Goal: Communication & Community: Answer question/provide support

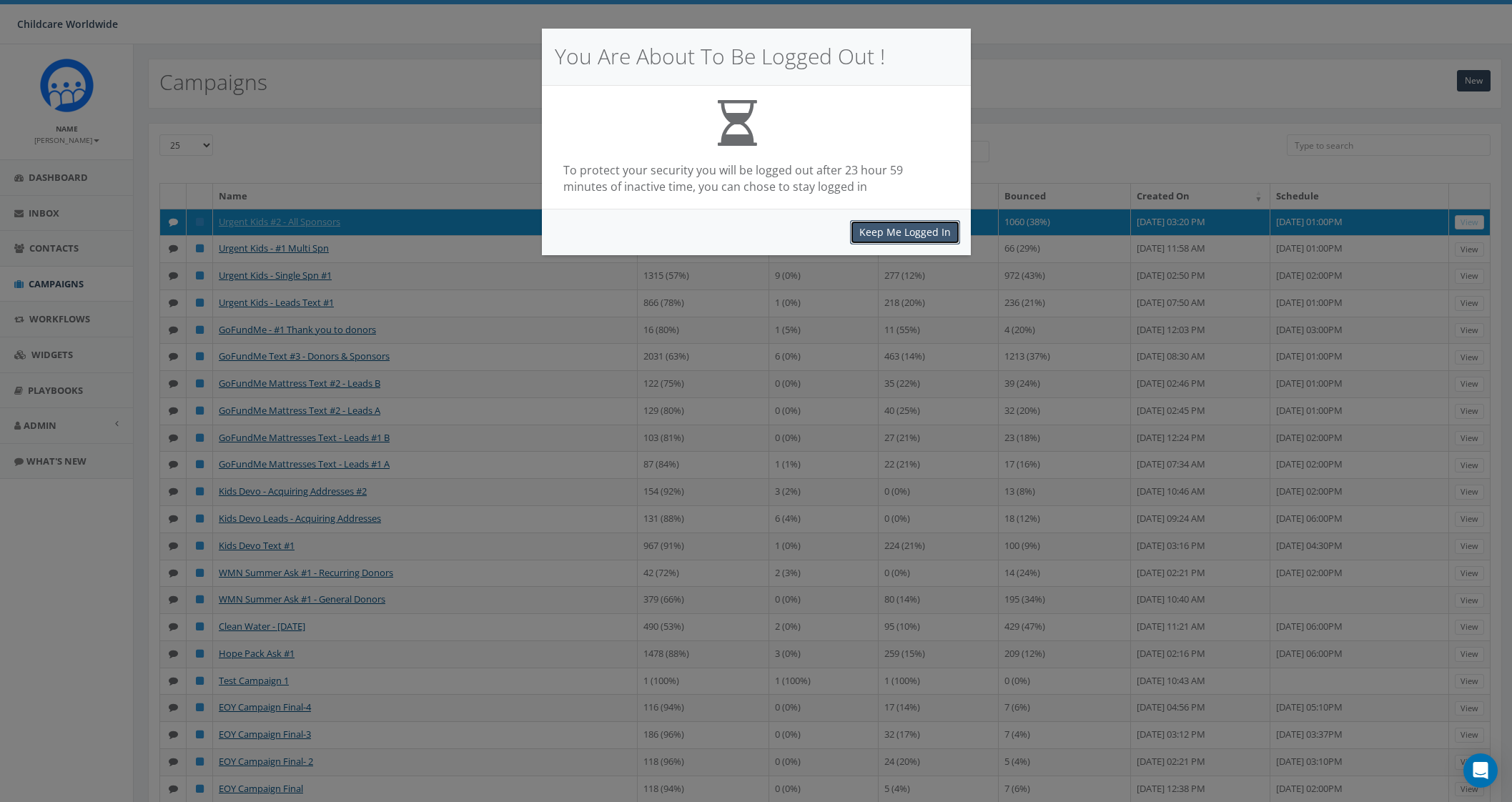
click at [880, 229] on button "Keep Me Logged In" at bounding box center [904, 232] width 110 height 25
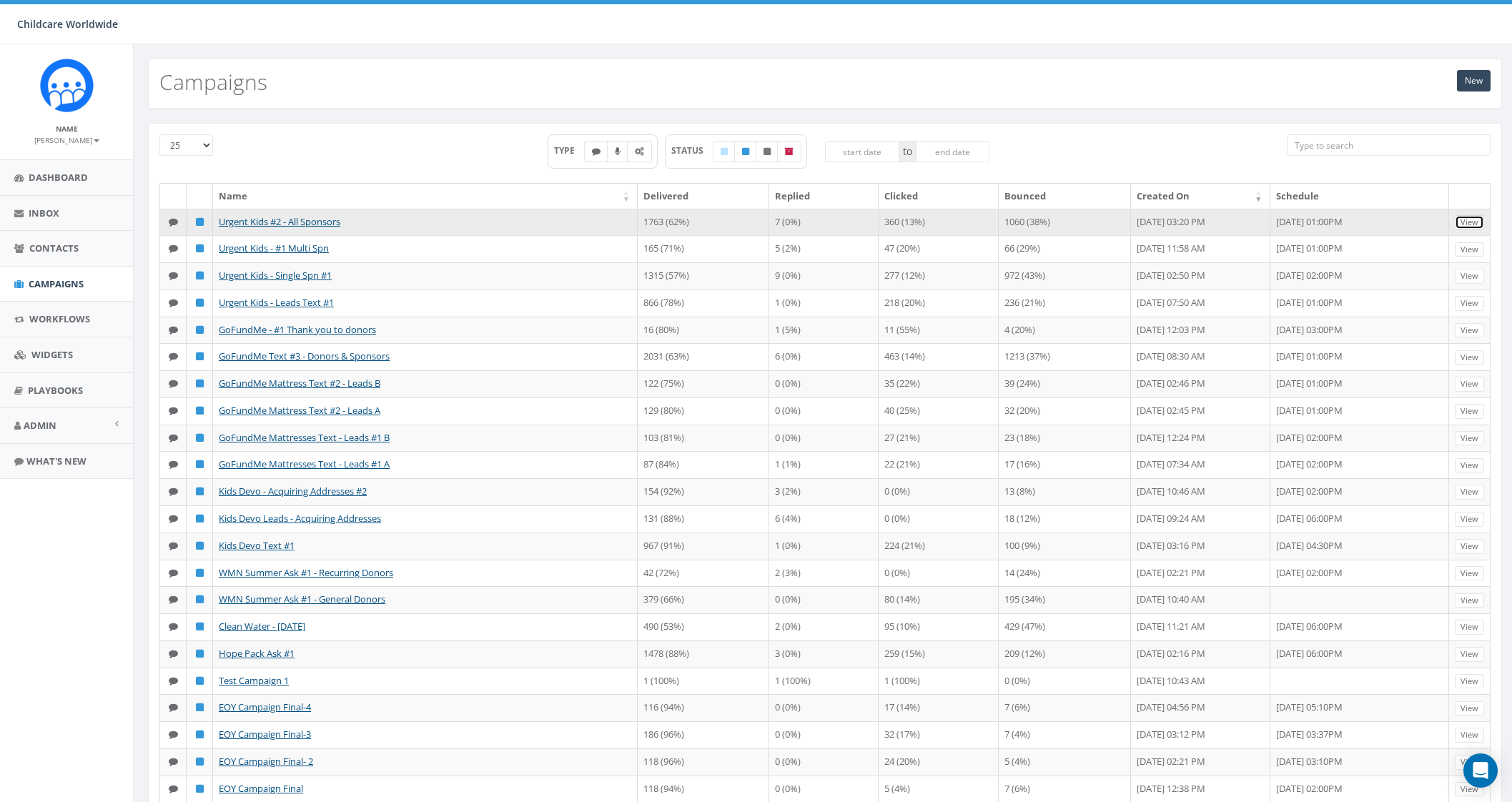
click at [1458, 221] on link "View" at bounding box center [1469, 223] width 29 height 15
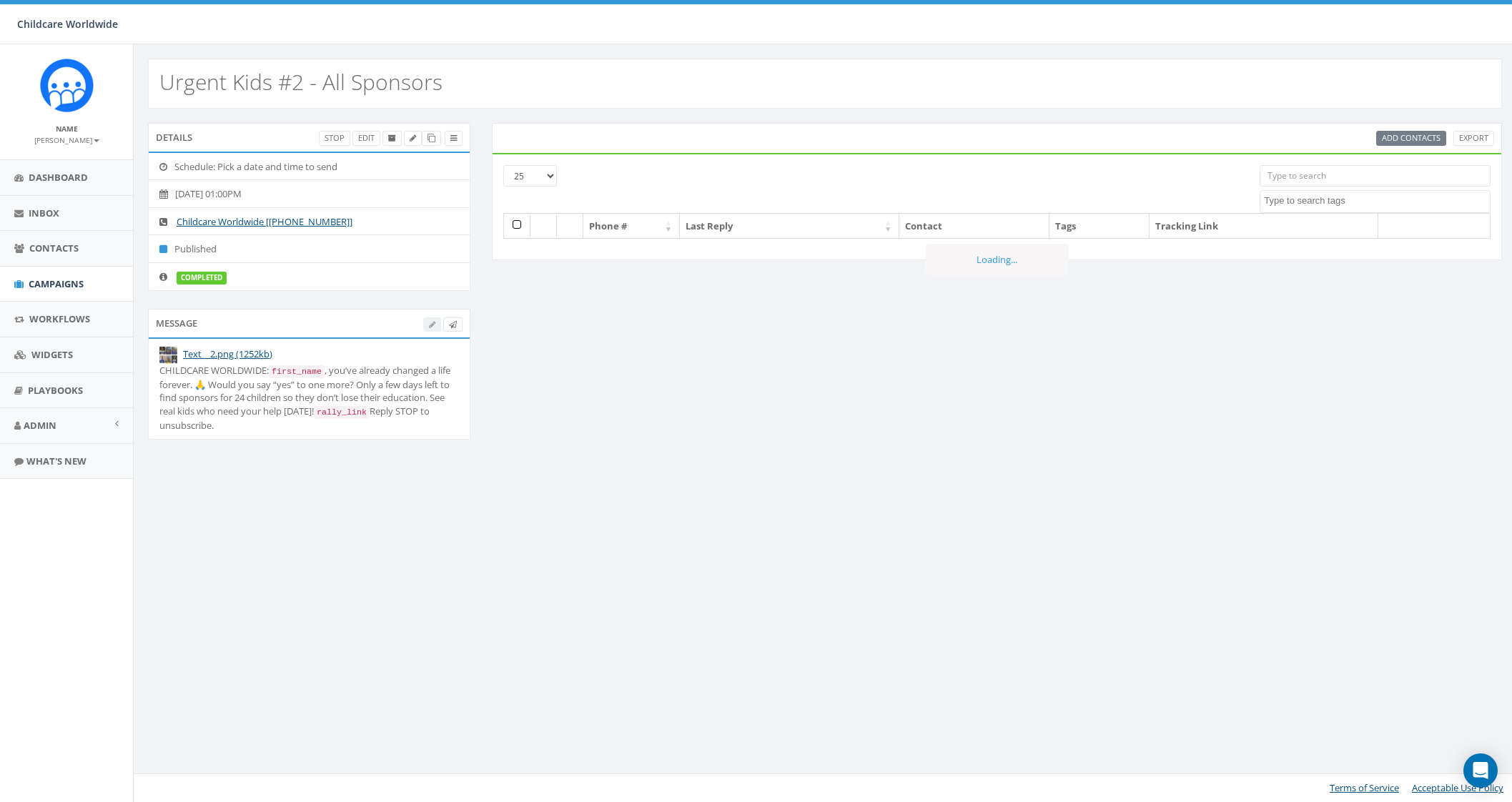
select select
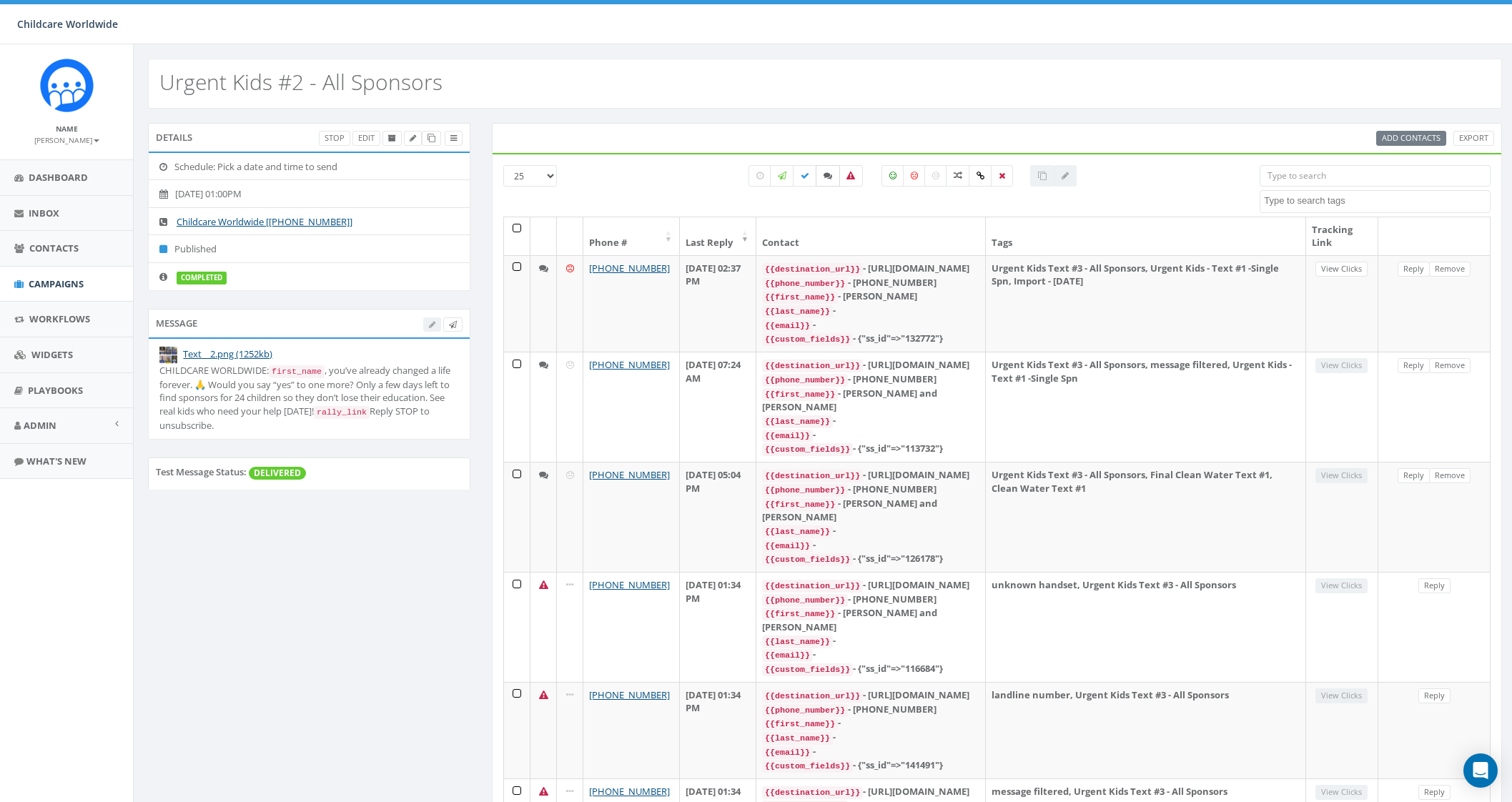
click at [825, 175] on icon at bounding box center [827, 175] width 8 height 8
checkbox input "true"
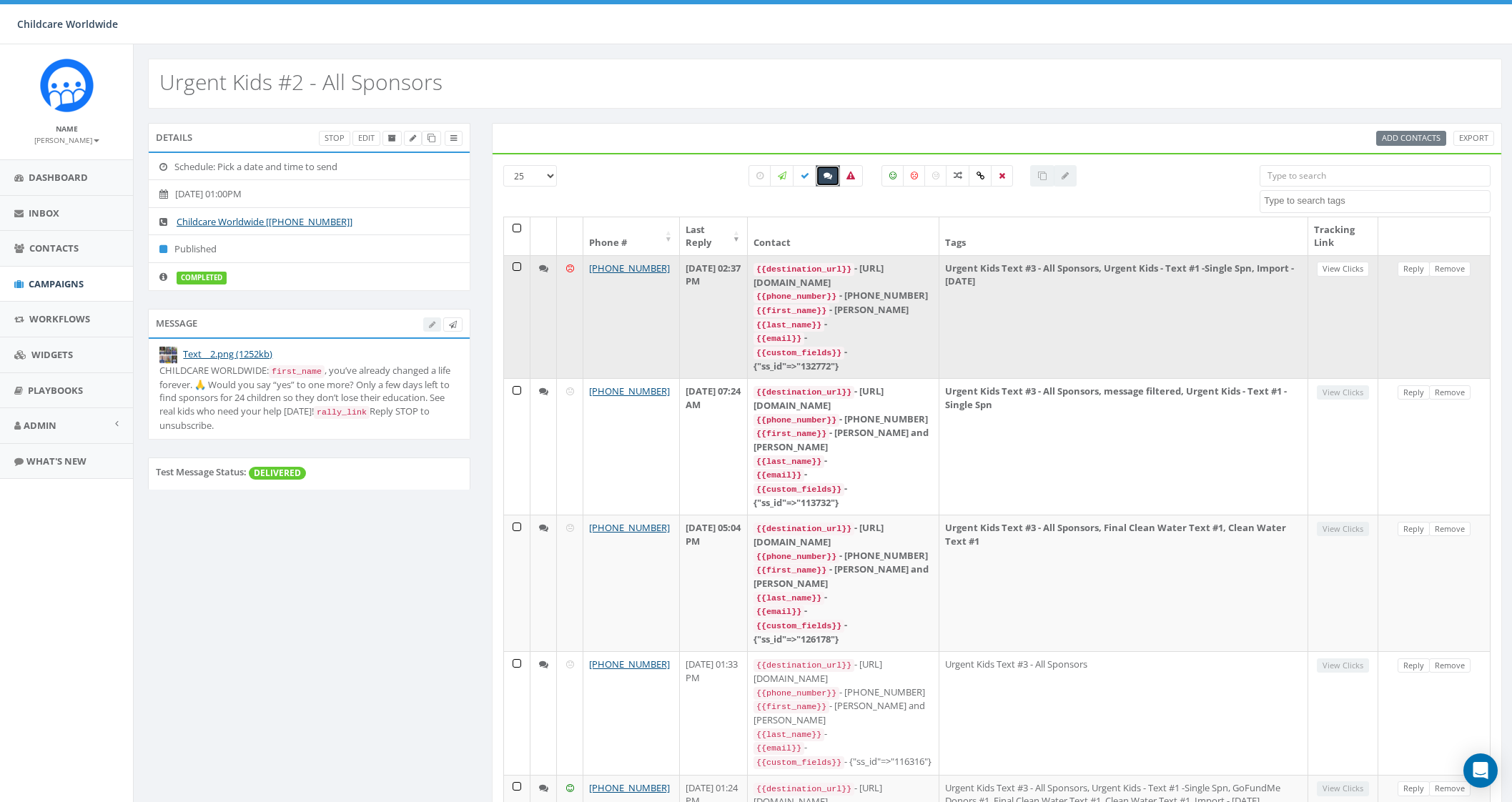
click at [1100, 332] on td "Urgent Kids Text #3 - All Sponsors, Urgent Kids - Text #1 -Single Spn, Import -…" at bounding box center [1124, 316] width 369 height 123
click at [1416, 272] on link "Reply" at bounding box center [1413, 269] width 32 height 15
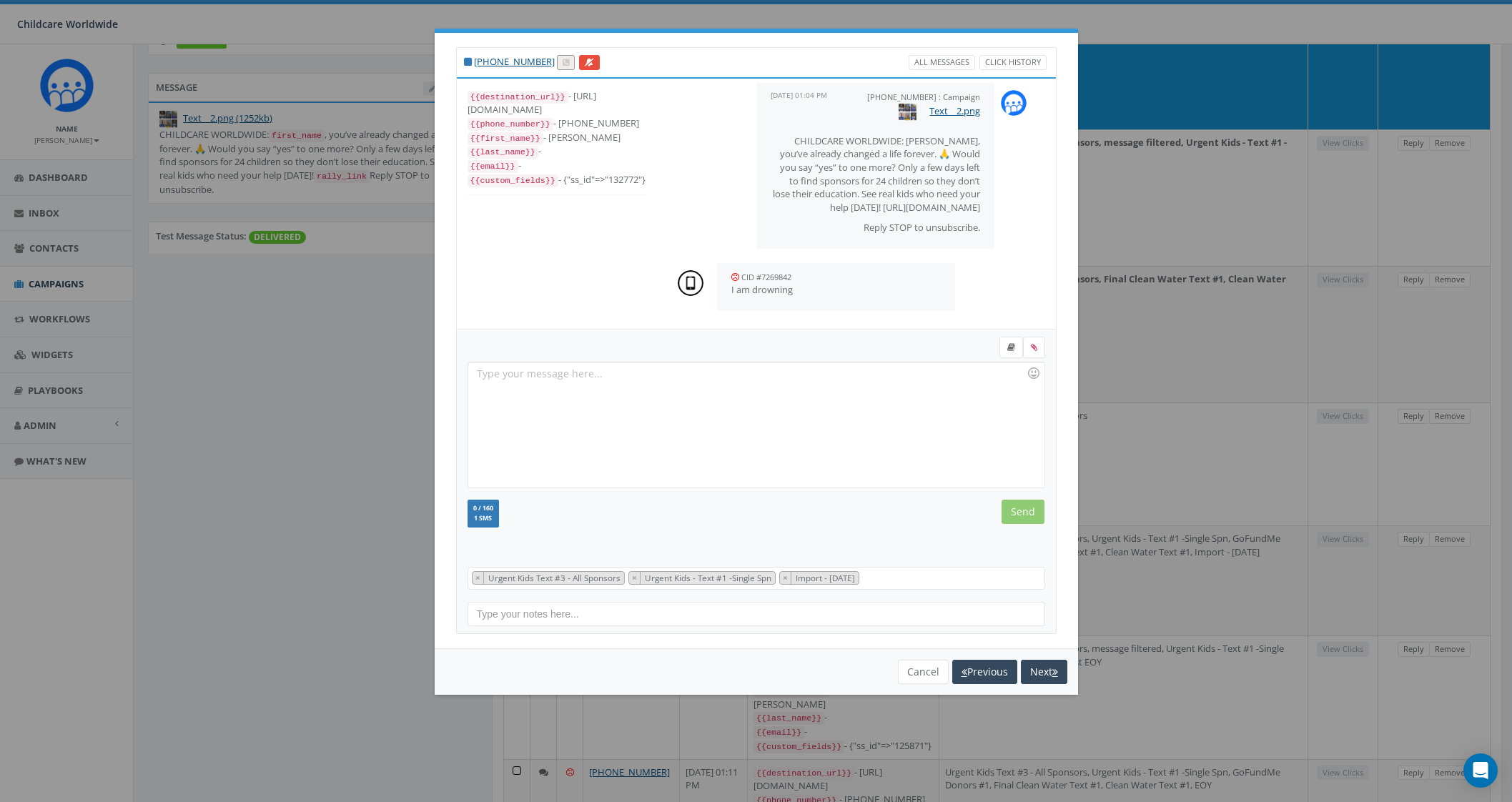
scroll to position [268, 0]
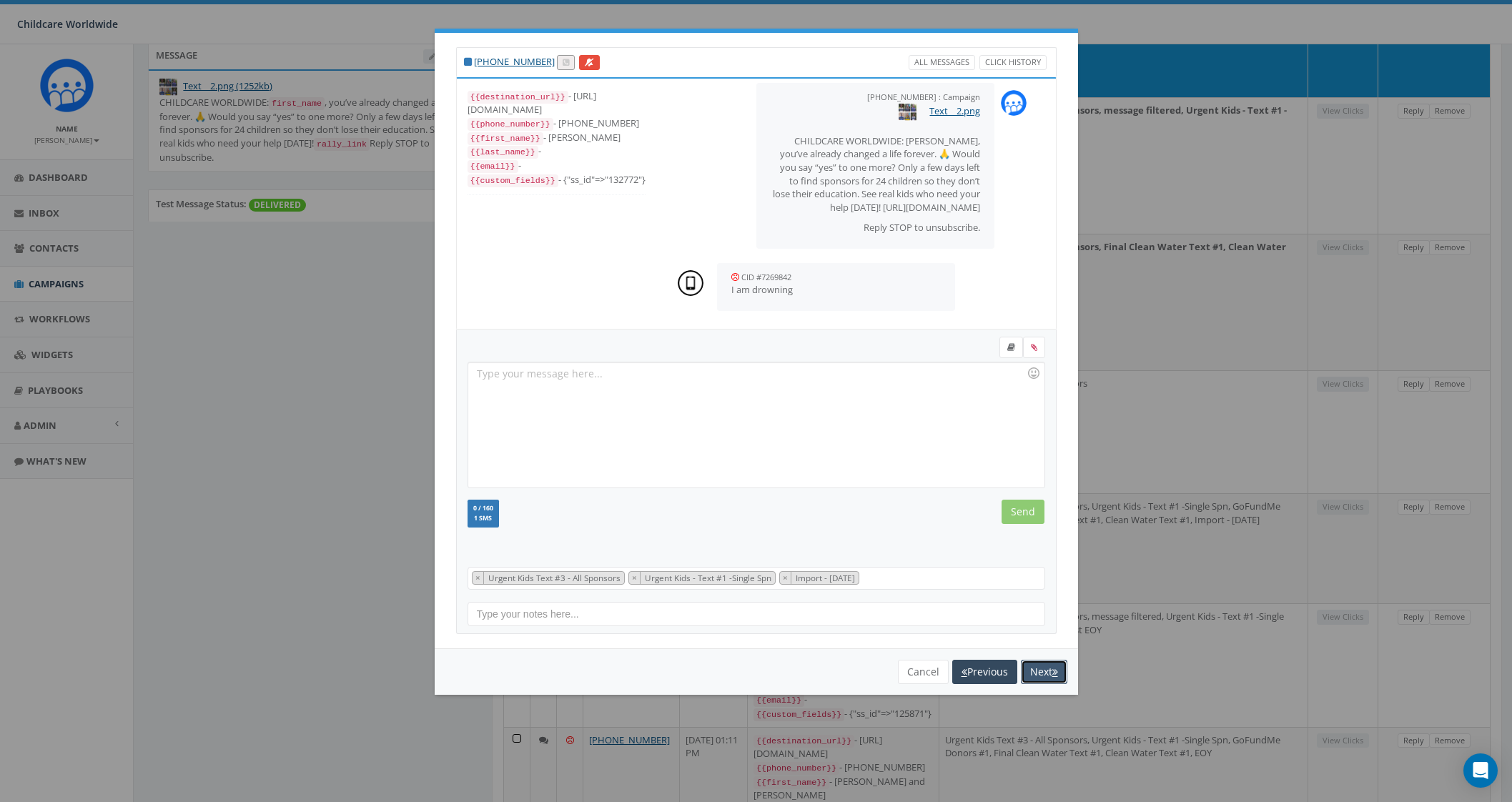
click at [1046, 665] on button "Next" at bounding box center [1043, 671] width 46 height 25
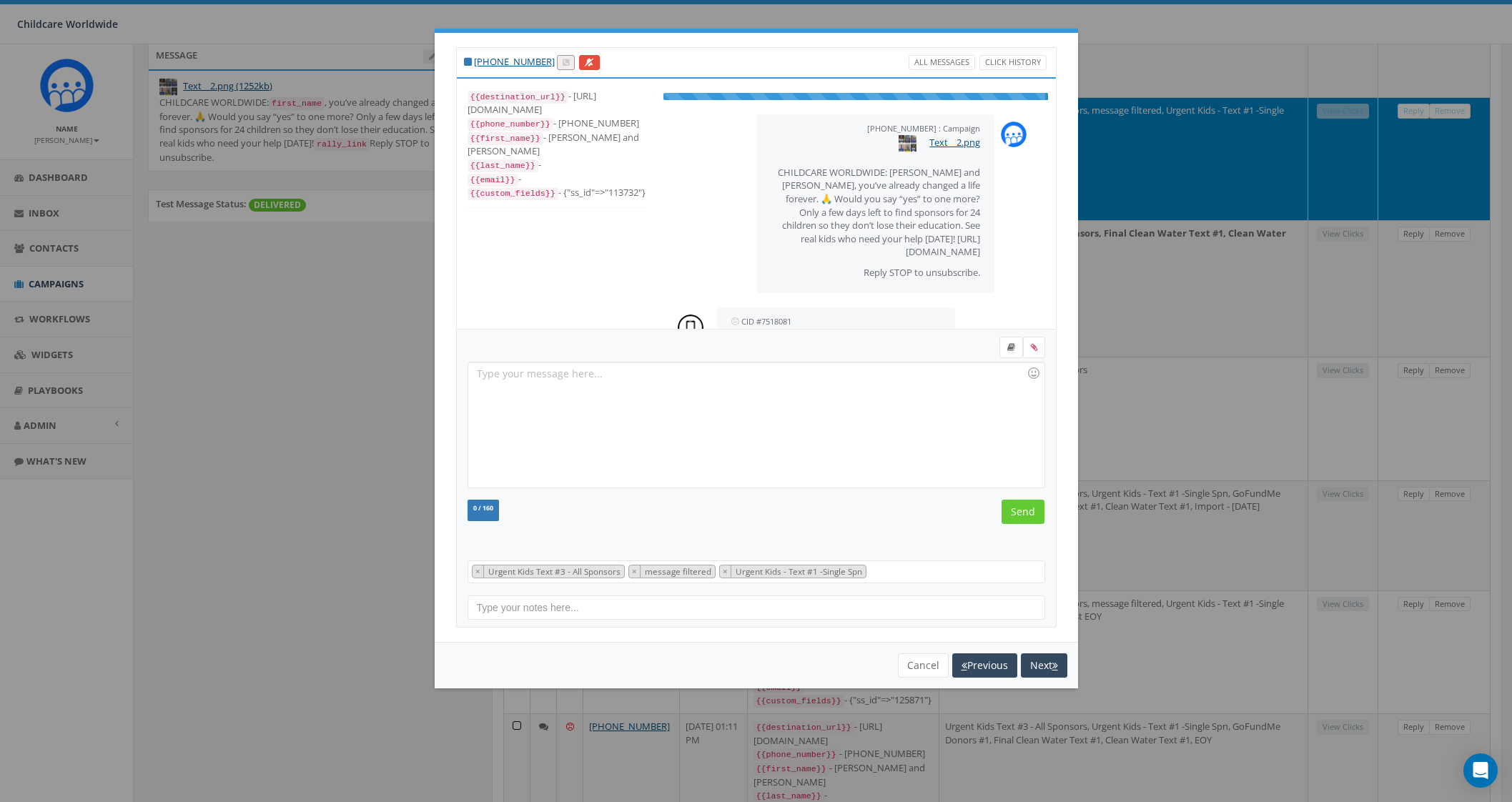
scroll to position [26, 0]
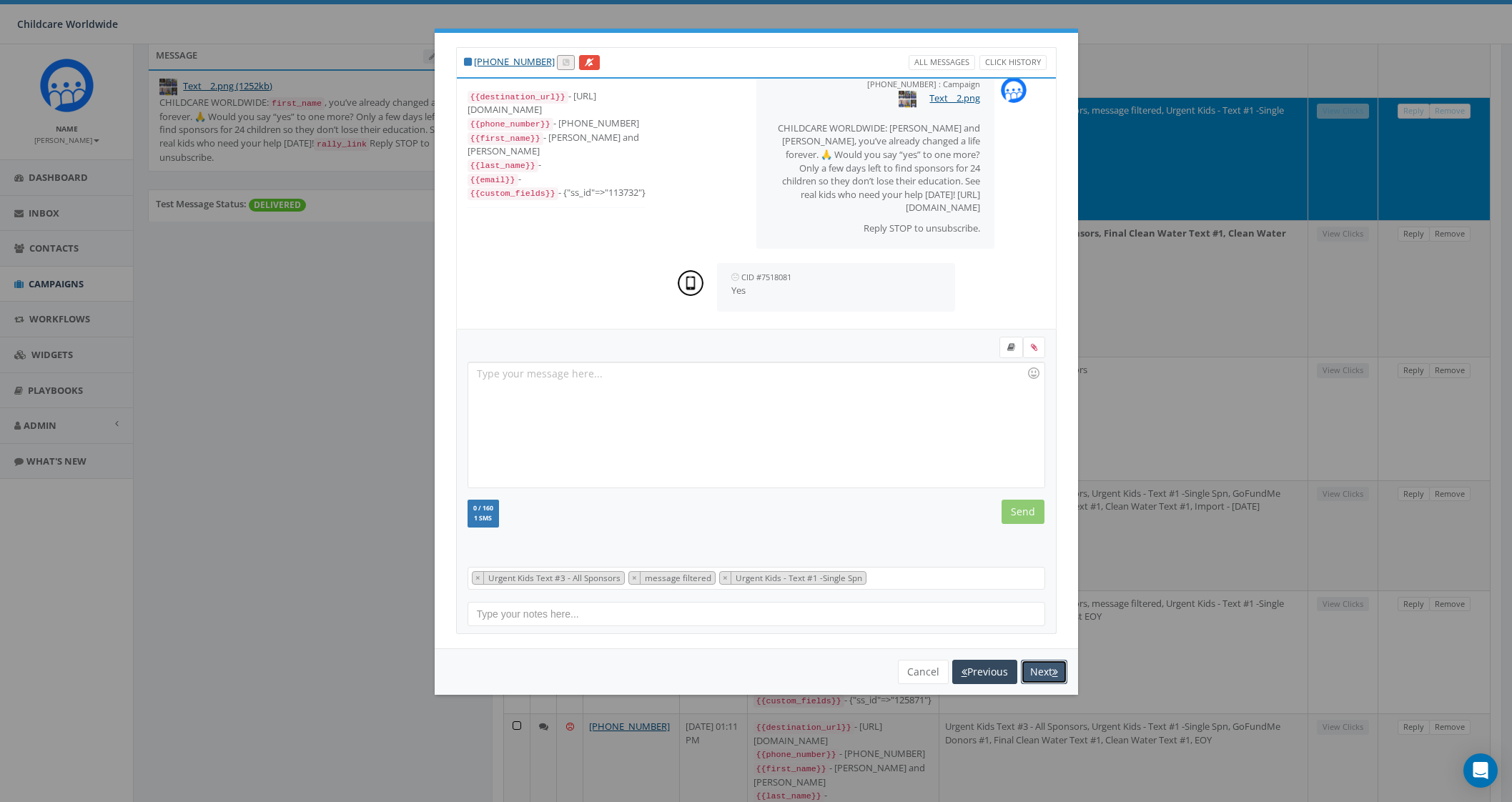
click at [1046, 665] on button "Next" at bounding box center [1043, 671] width 46 height 25
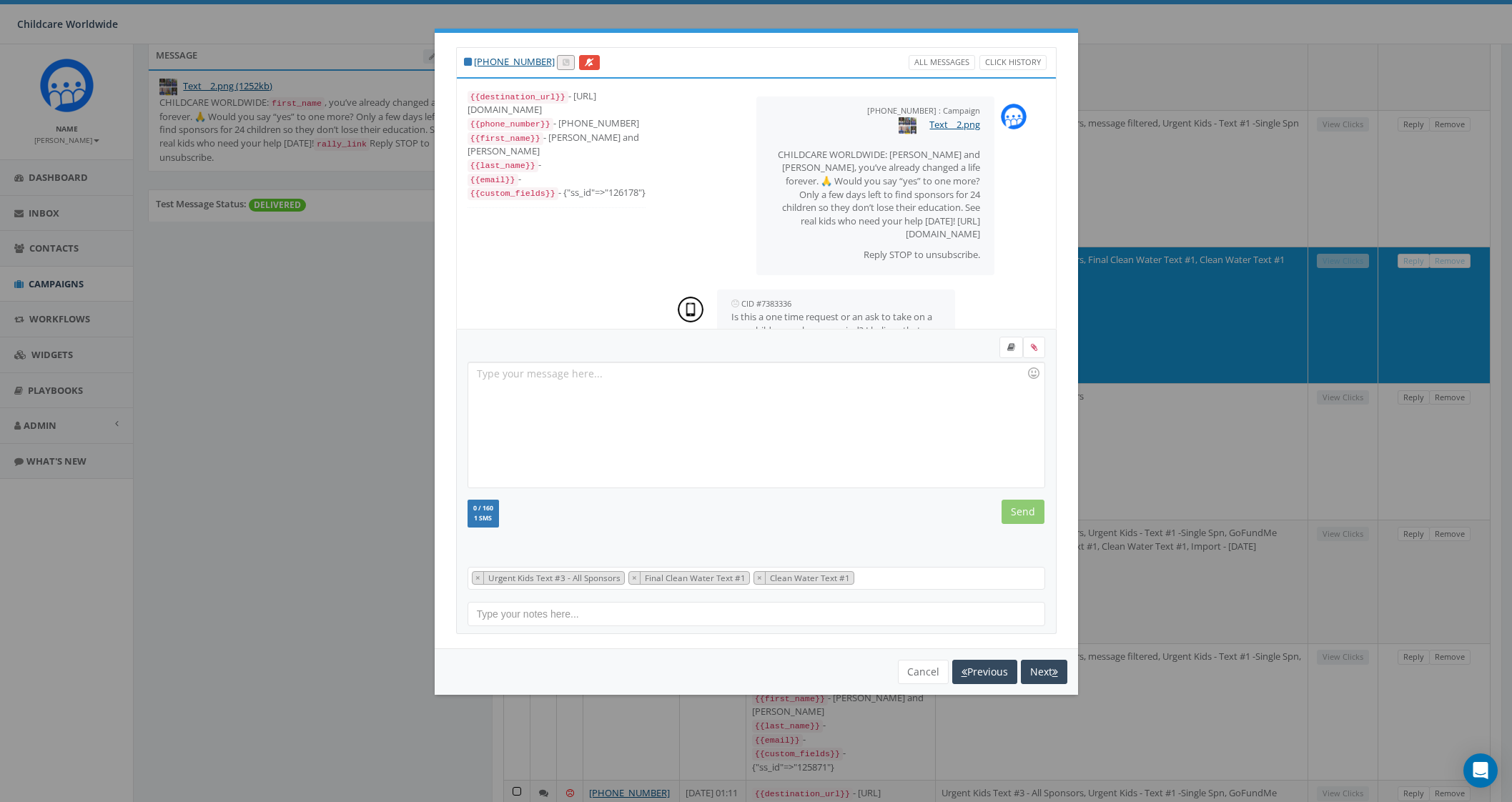
scroll to position [28, 0]
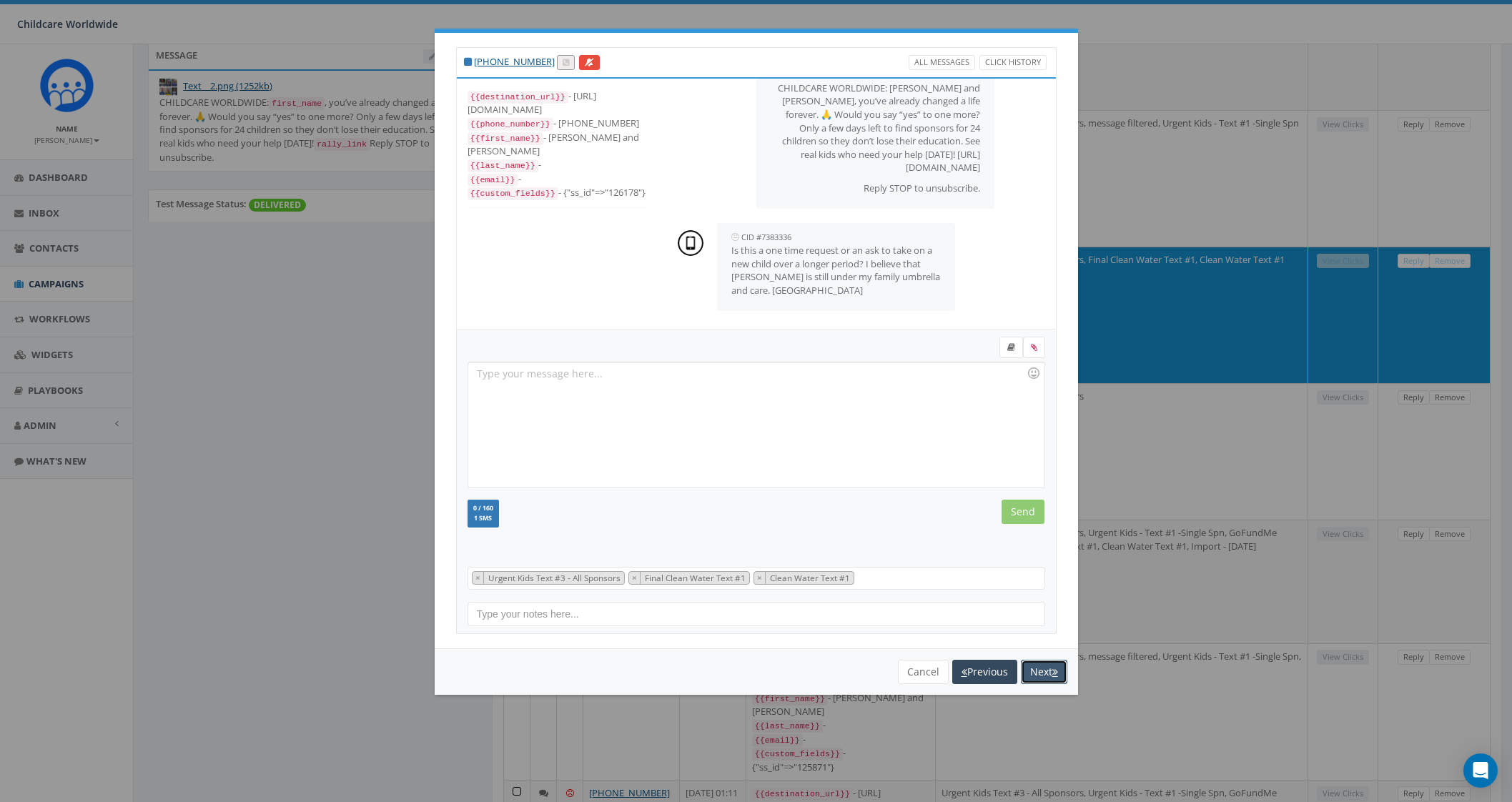
click at [1055, 667] on icon "button" at bounding box center [1055, 671] width 5 height 10
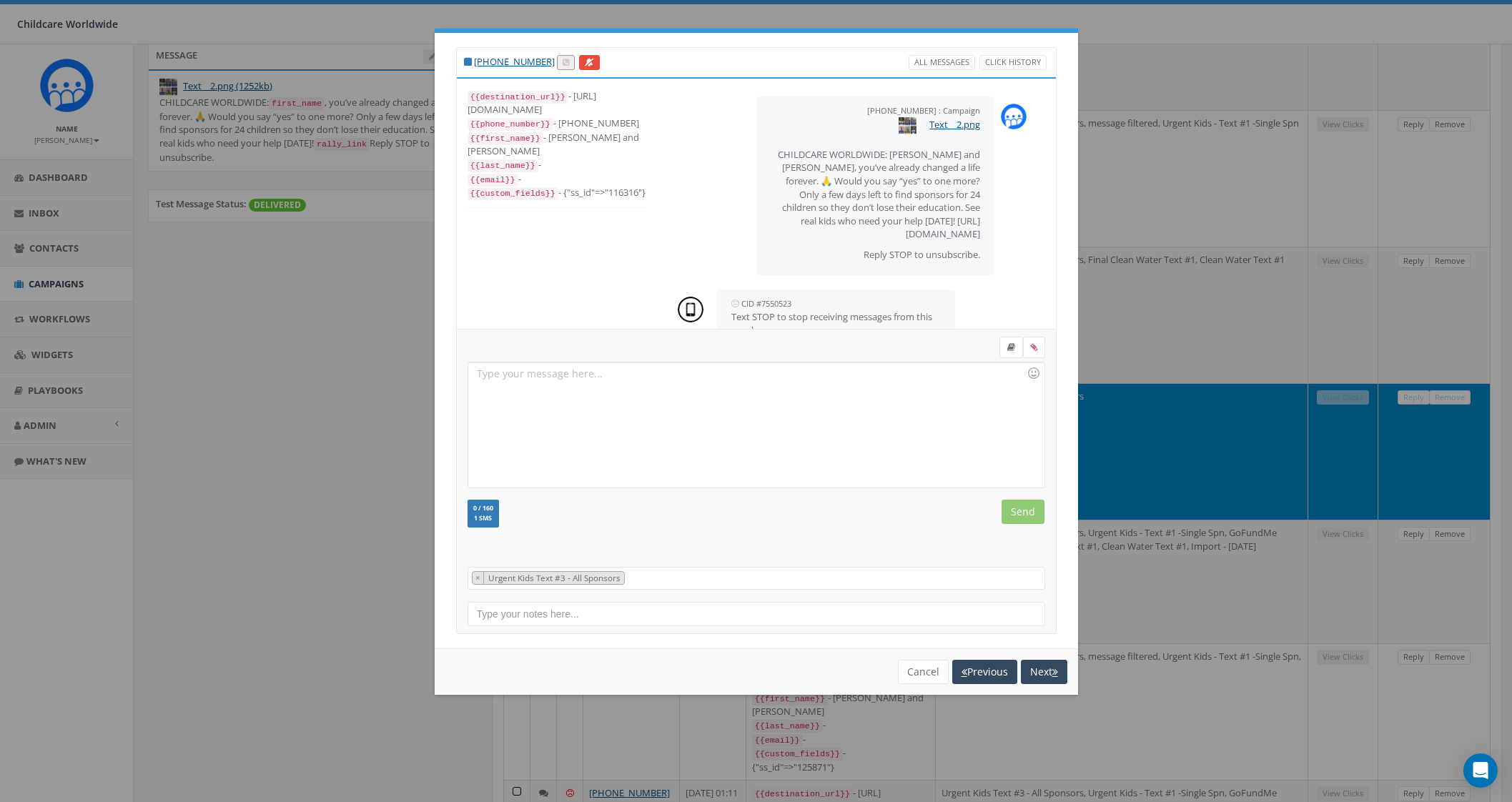
scroll to position [114, 0]
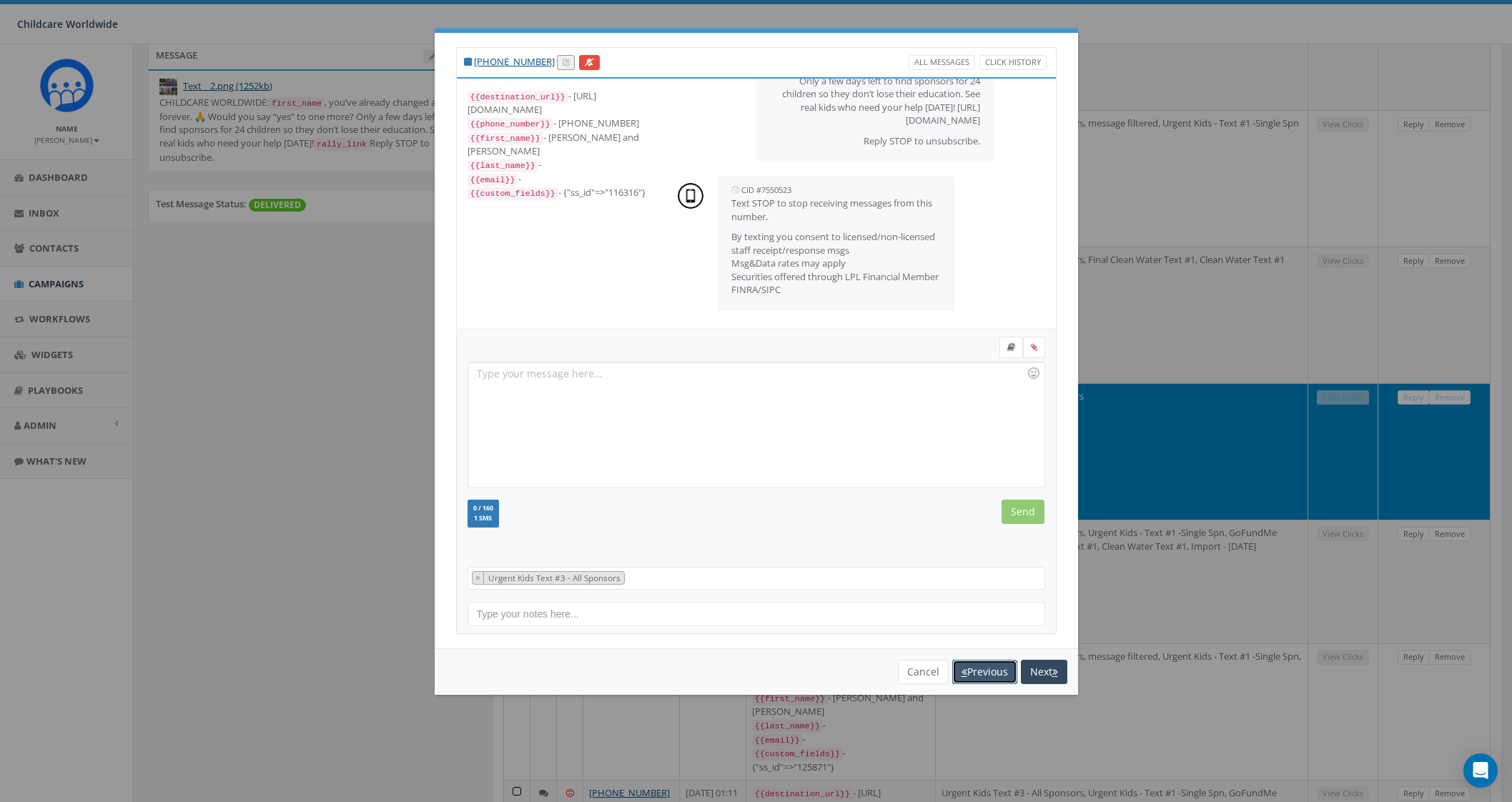
click at [972, 665] on button "Previous" at bounding box center [985, 671] width 65 height 25
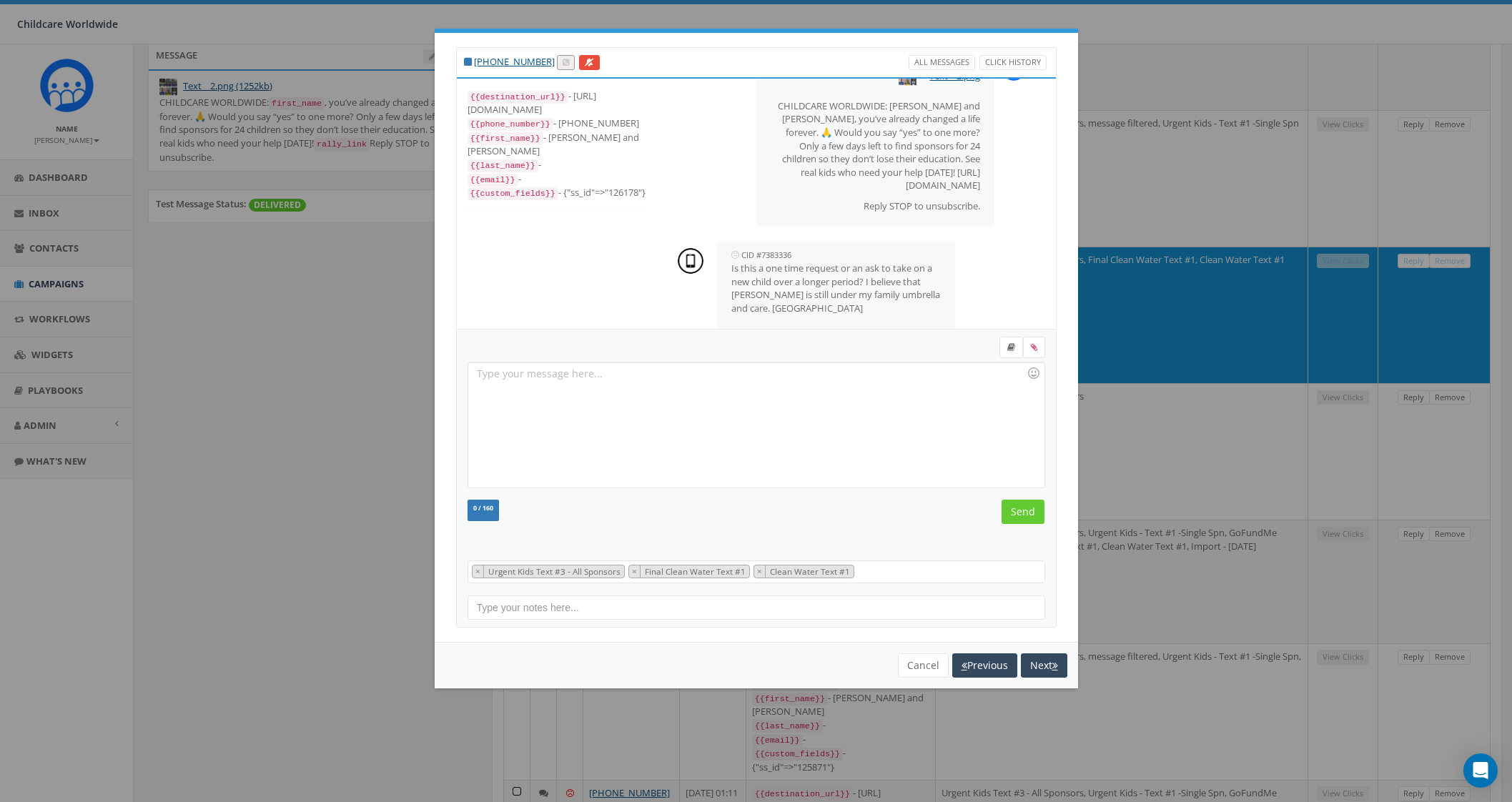
scroll to position [66, 0]
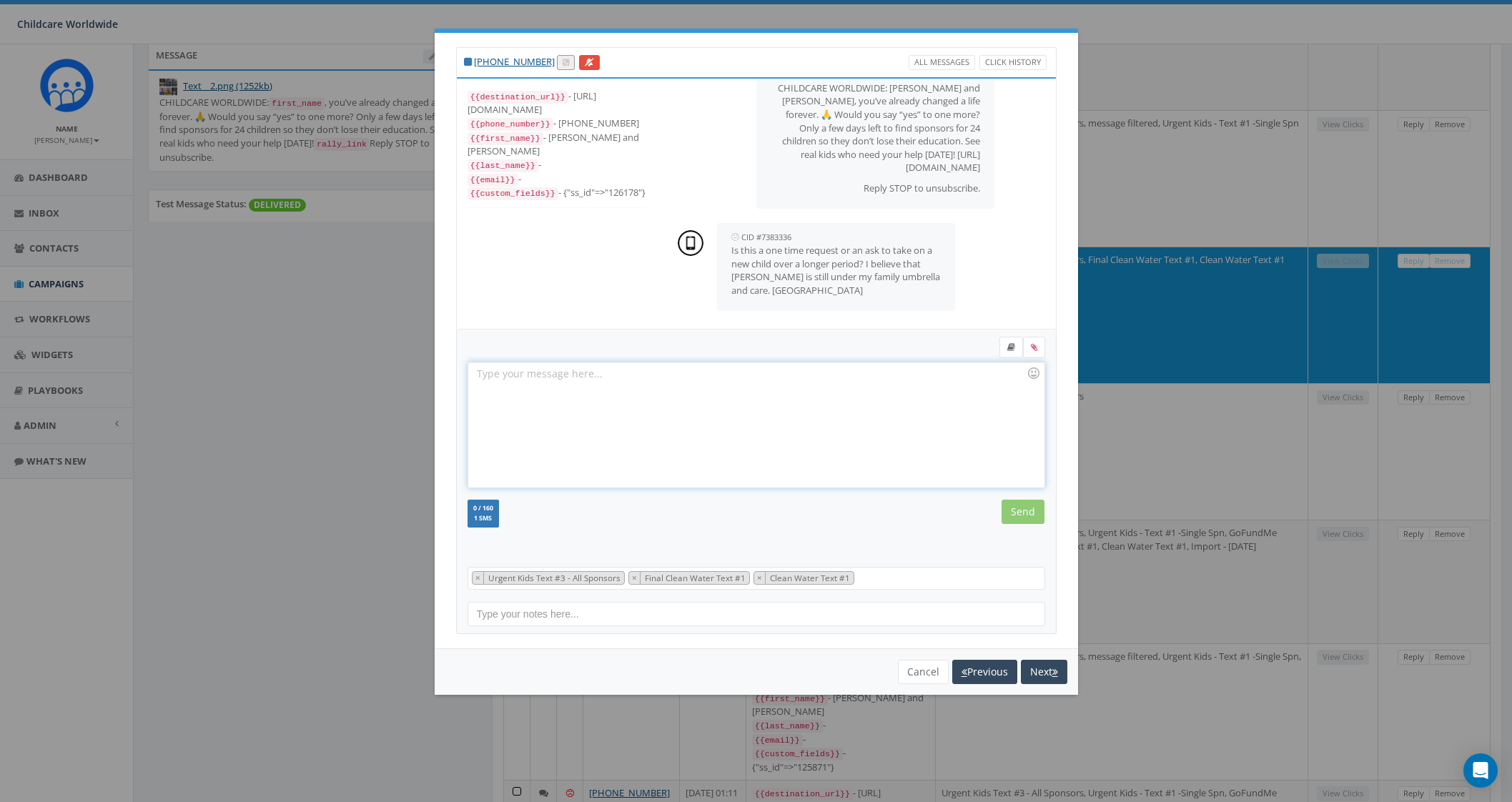
click at [712, 437] on div at bounding box center [755, 425] width 575 height 125
click at [511, 389] on div "Hi Kent. This is a request to take on an additional child to sponsor. These kid…" at bounding box center [755, 425] width 575 height 125
click at [642, 392] on div "Hi Kent. This is a request to take on an additional child to sponsor. These kid…" at bounding box center [755, 425] width 575 height 125
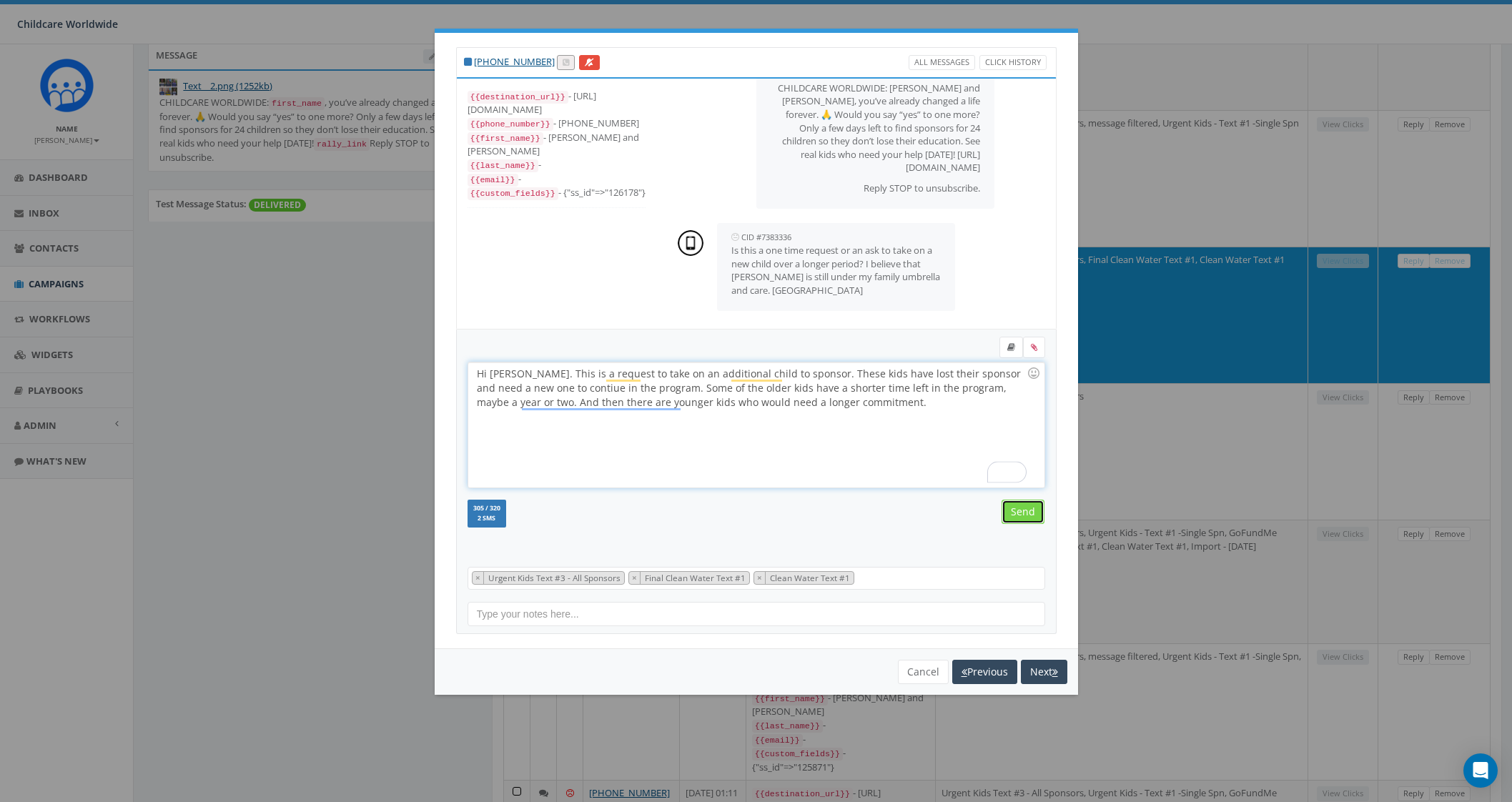
click at [1020, 502] on input "Send" at bounding box center [1022, 511] width 43 height 25
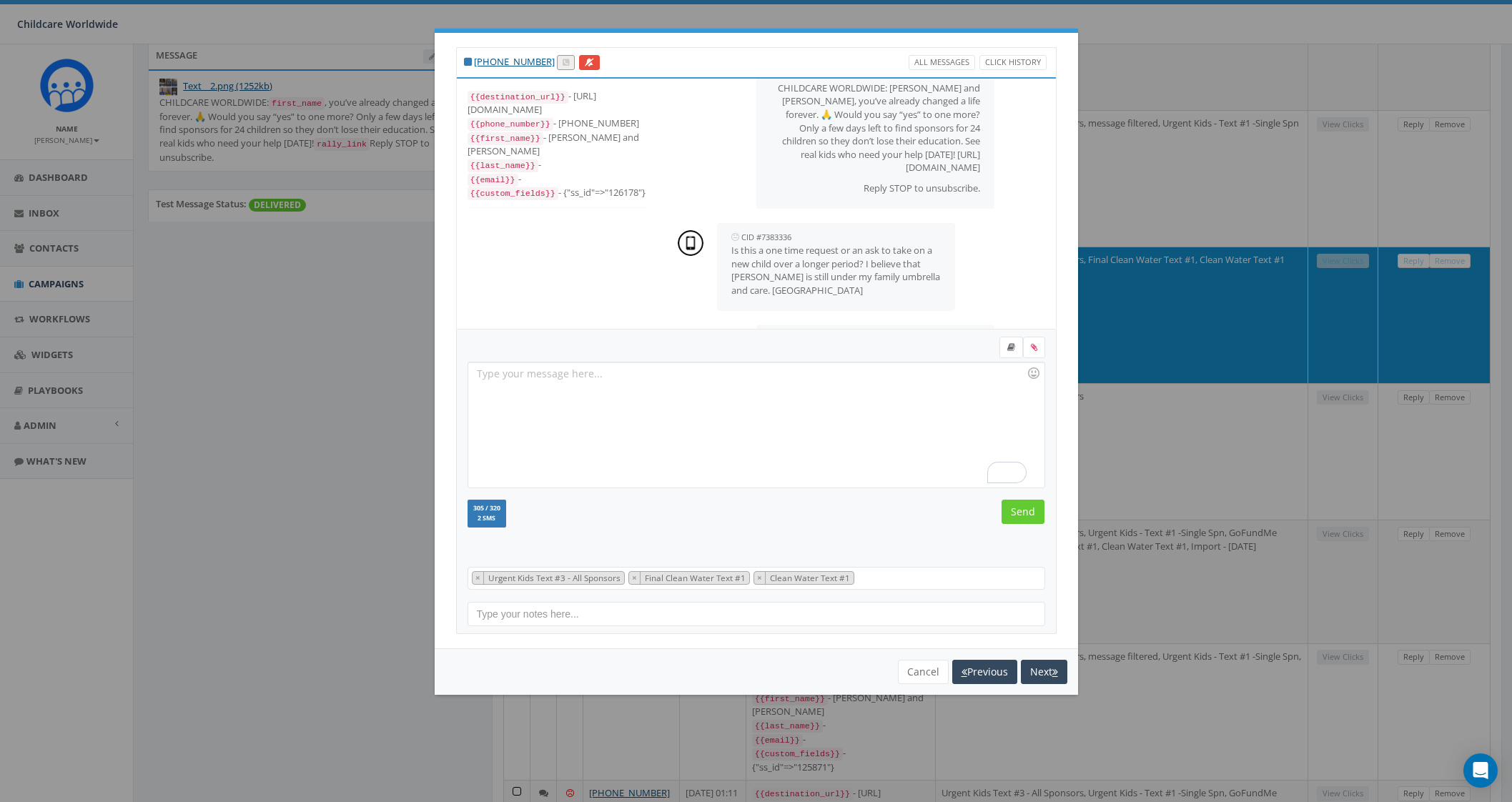
scroll to position [222, 0]
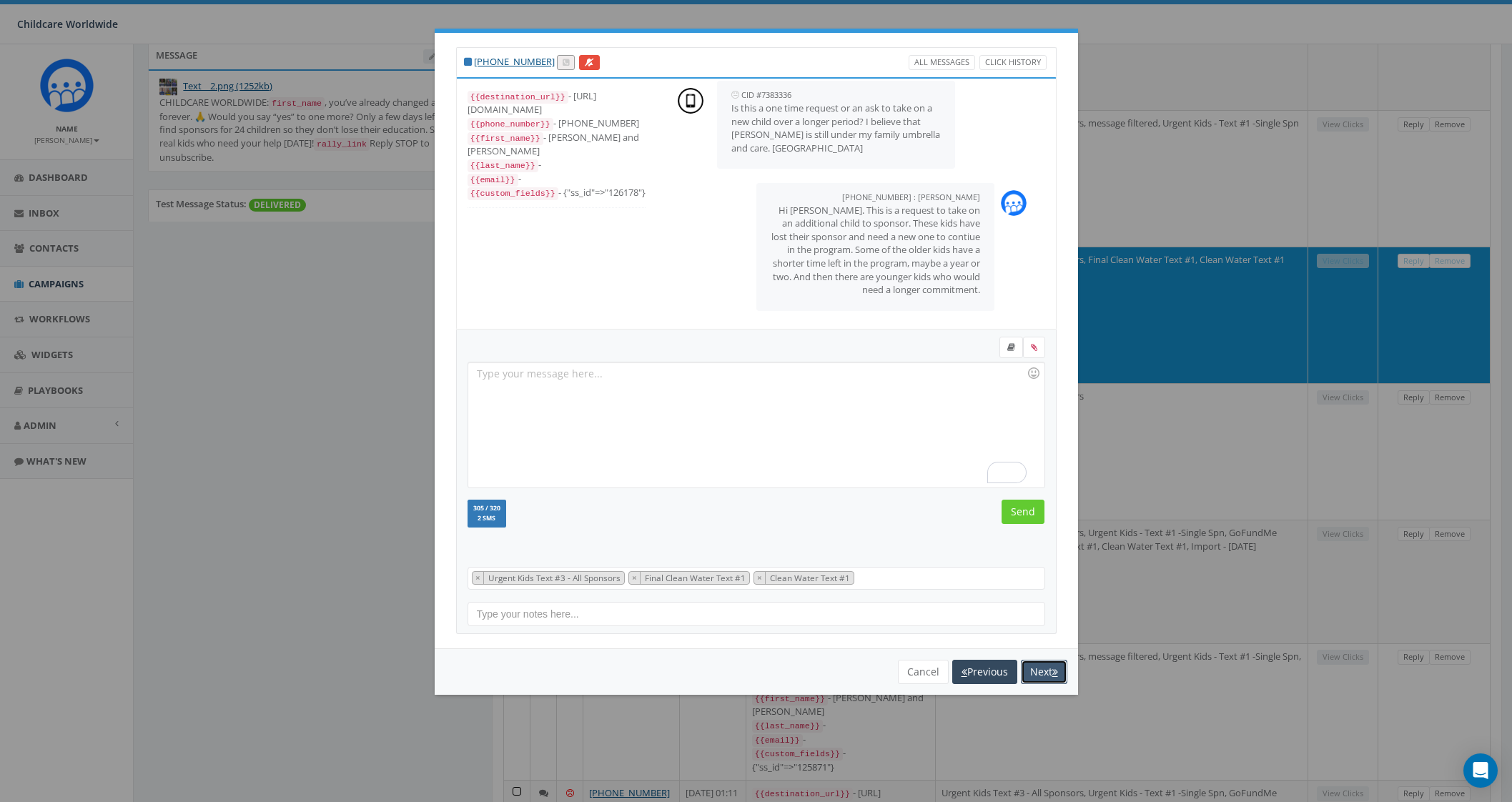
click at [1058, 669] on button "Next" at bounding box center [1043, 671] width 46 height 25
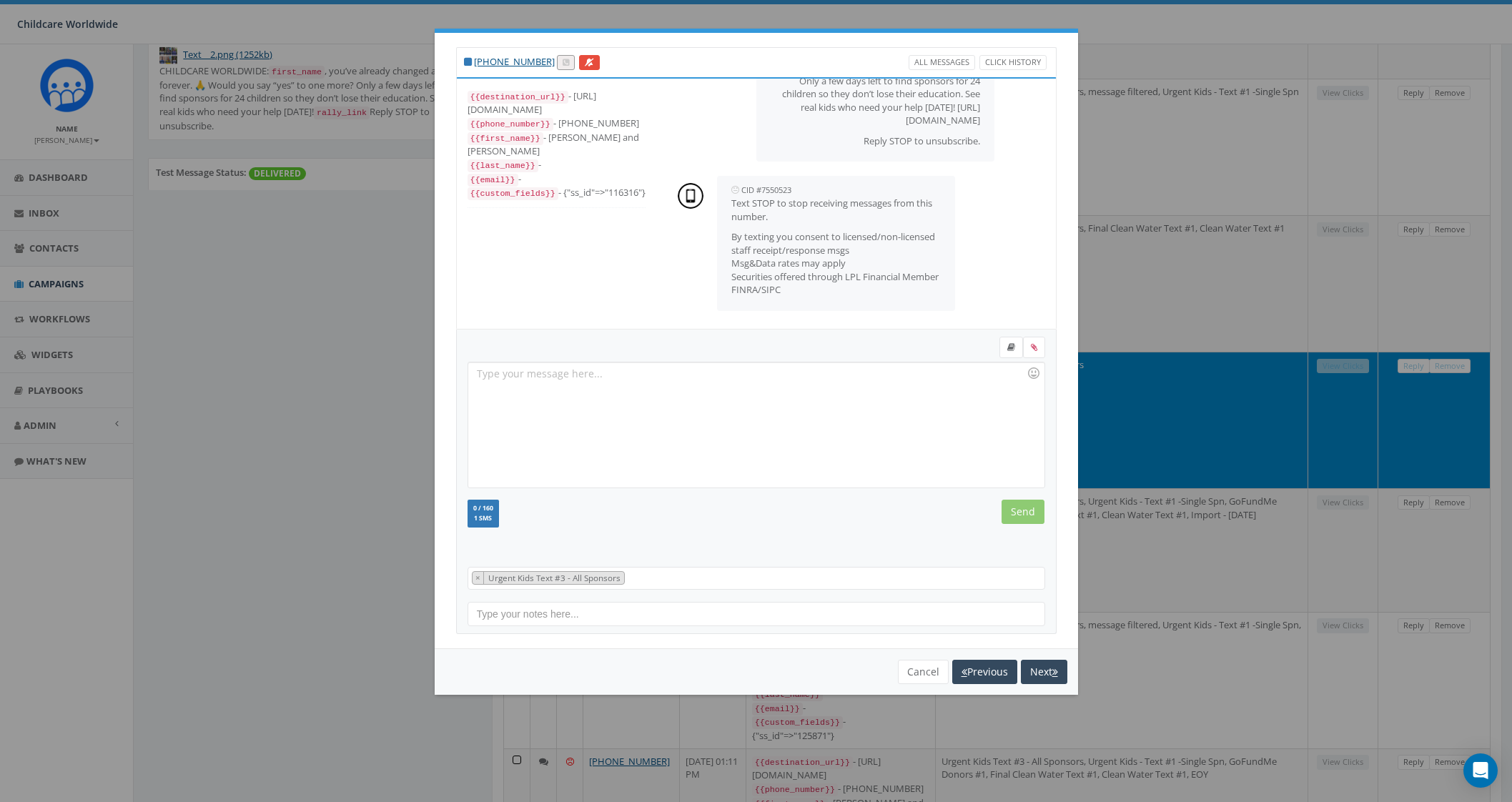
scroll to position [375, 0]
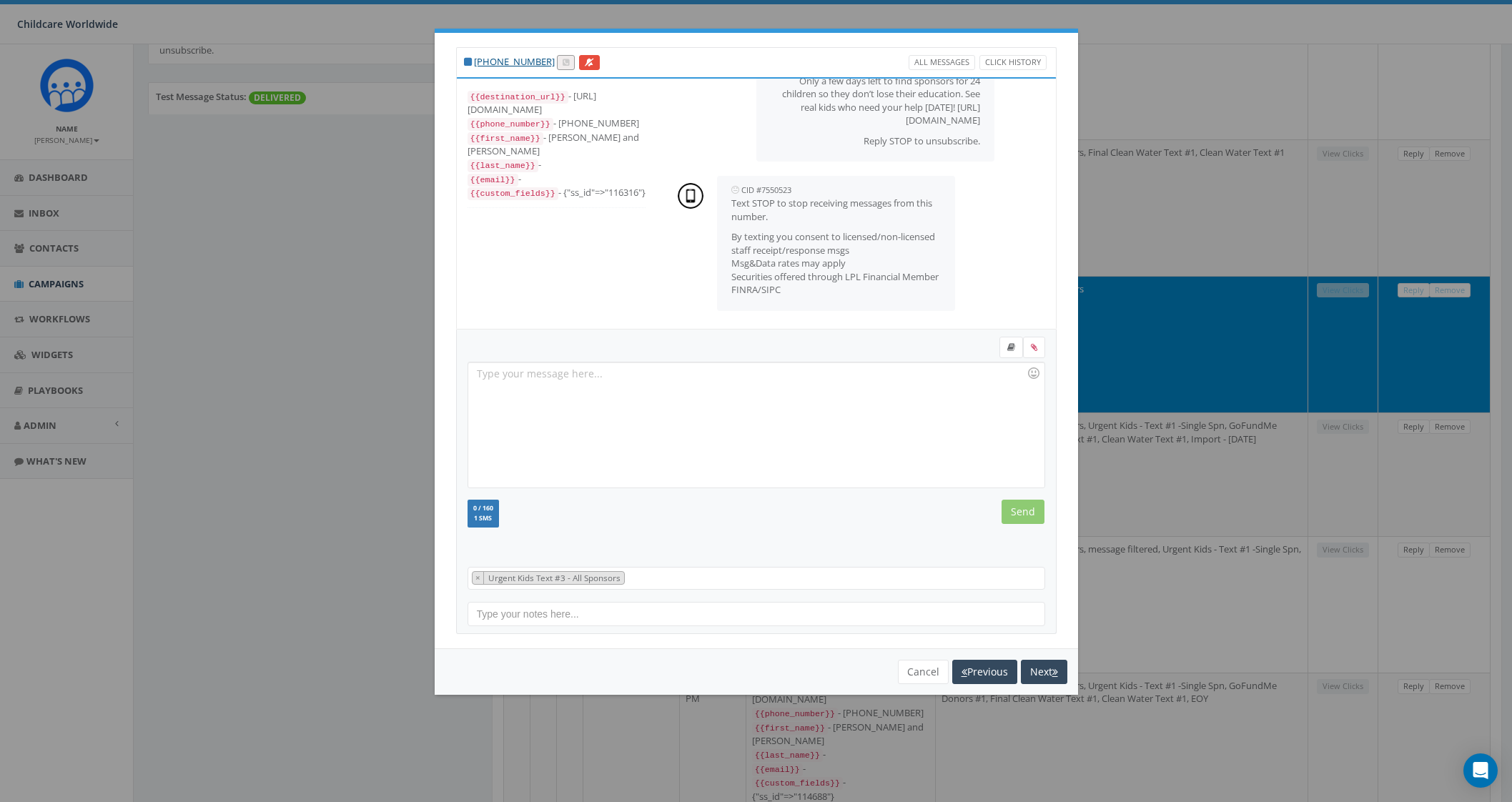
click at [310, 312] on div "+1 360-714-3374 All Messages Click History {{destination_url}} - https://rclink…" at bounding box center [756, 401] width 1512 height 802
click at [941, 673] on button "Cancel" at bounding box center [923, 671] width 51 height 25
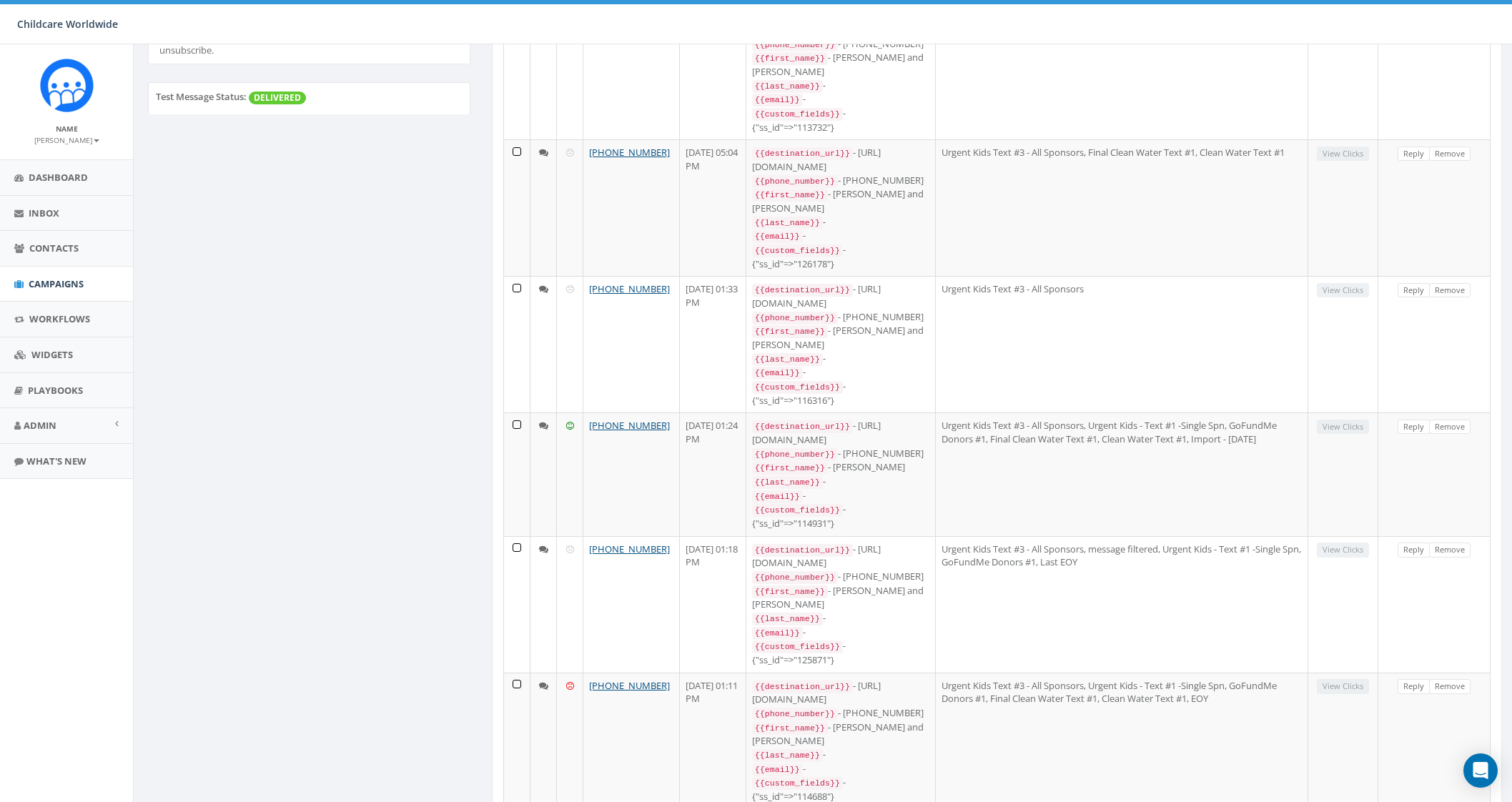
scroll to position [0, 0]
